Goal: Find specific page/section

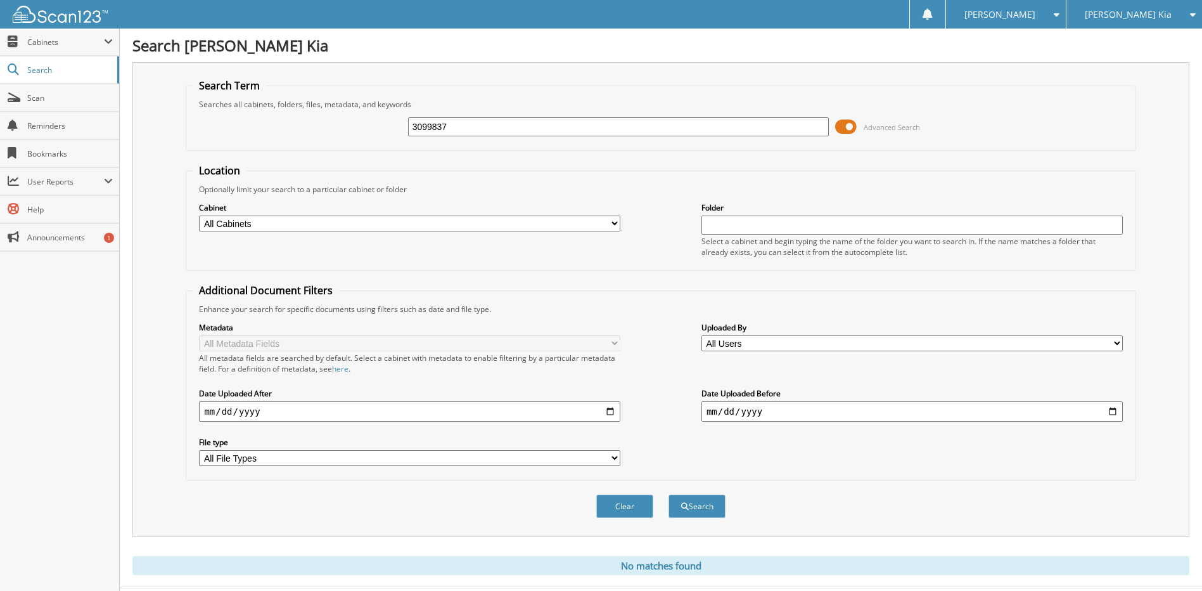
drag, startPoint x: 455, startPoint y: 124, endPoint x: 354, endPoint y: 118, distance: 100.9
click at [356, 121] on div "3099837 Advanced Search" at bounding box center [661, 127] width 936 height 34
type input "518166"
click at [694, 508] on button "Search" at bounding box center [697, 505] width 57 height 23
click at [40, 10] on img at bounding box center [60, 14] width 95 height 17
